Goal: Task Accomplishment & Management: Manage account settings

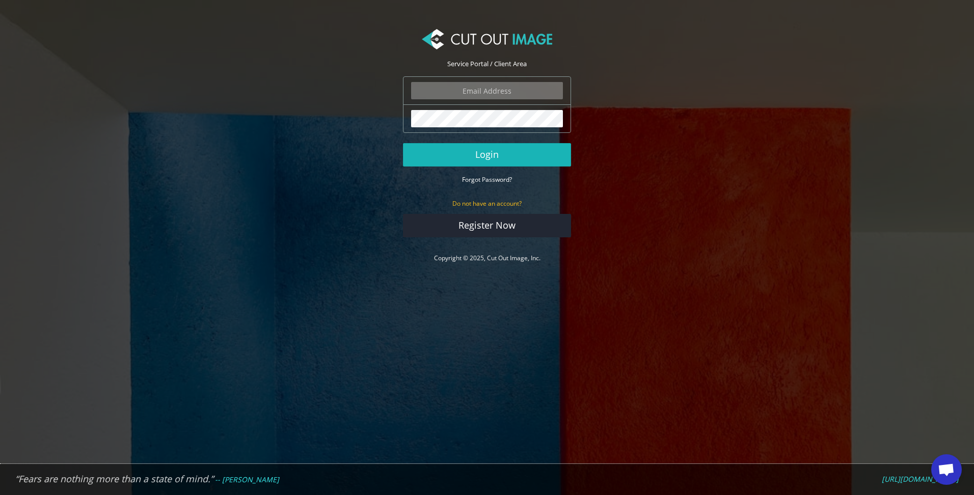
type input "[PERSON_NAME][EMAIL_ADDRESS][DOMAIN_NAME]"
click at [485, 153] on button "Login" at bounding box center [487, 154] width 168 height 23
